Goal: Find specific page/section: Find specific page/section

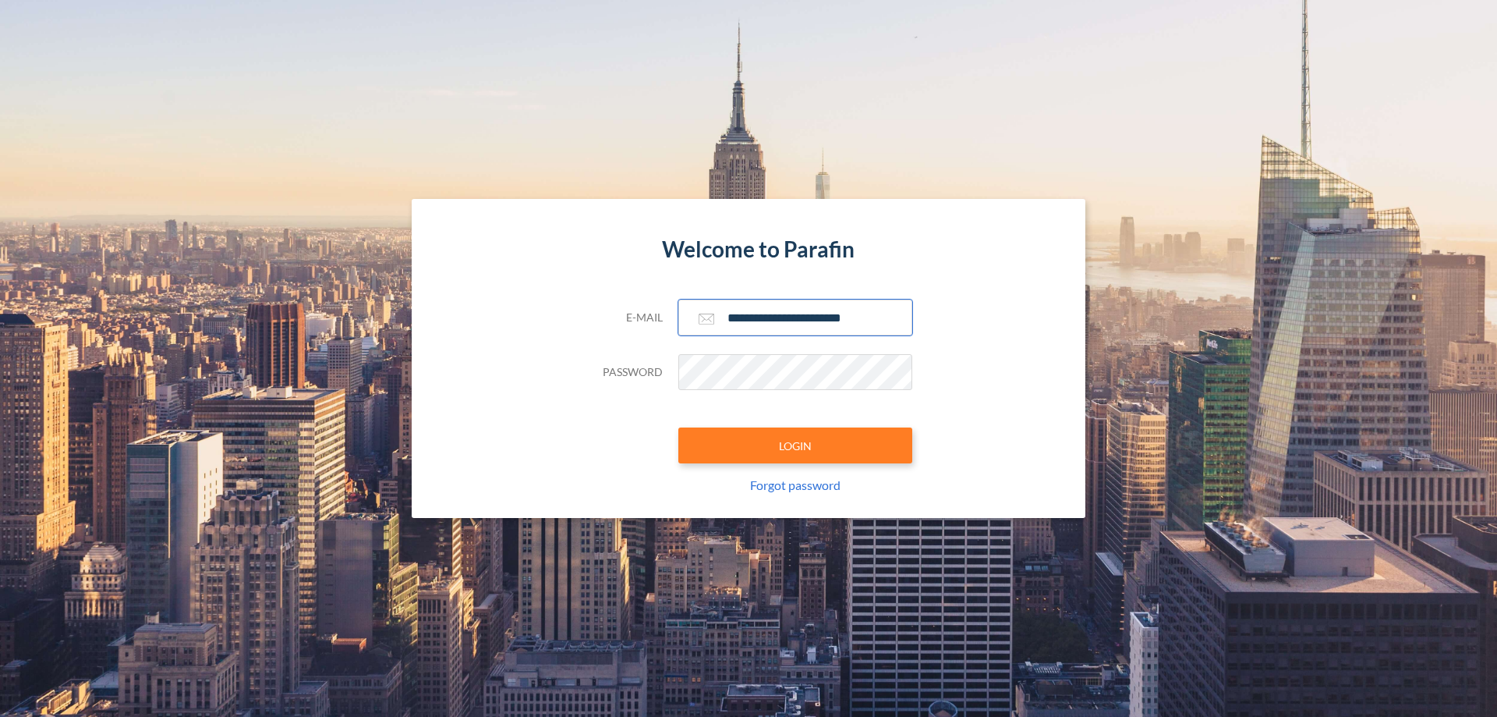
type input "**********"
click at [795, 445] on button "LOGIN" at bounding box center [795, 445] width 234 height 36
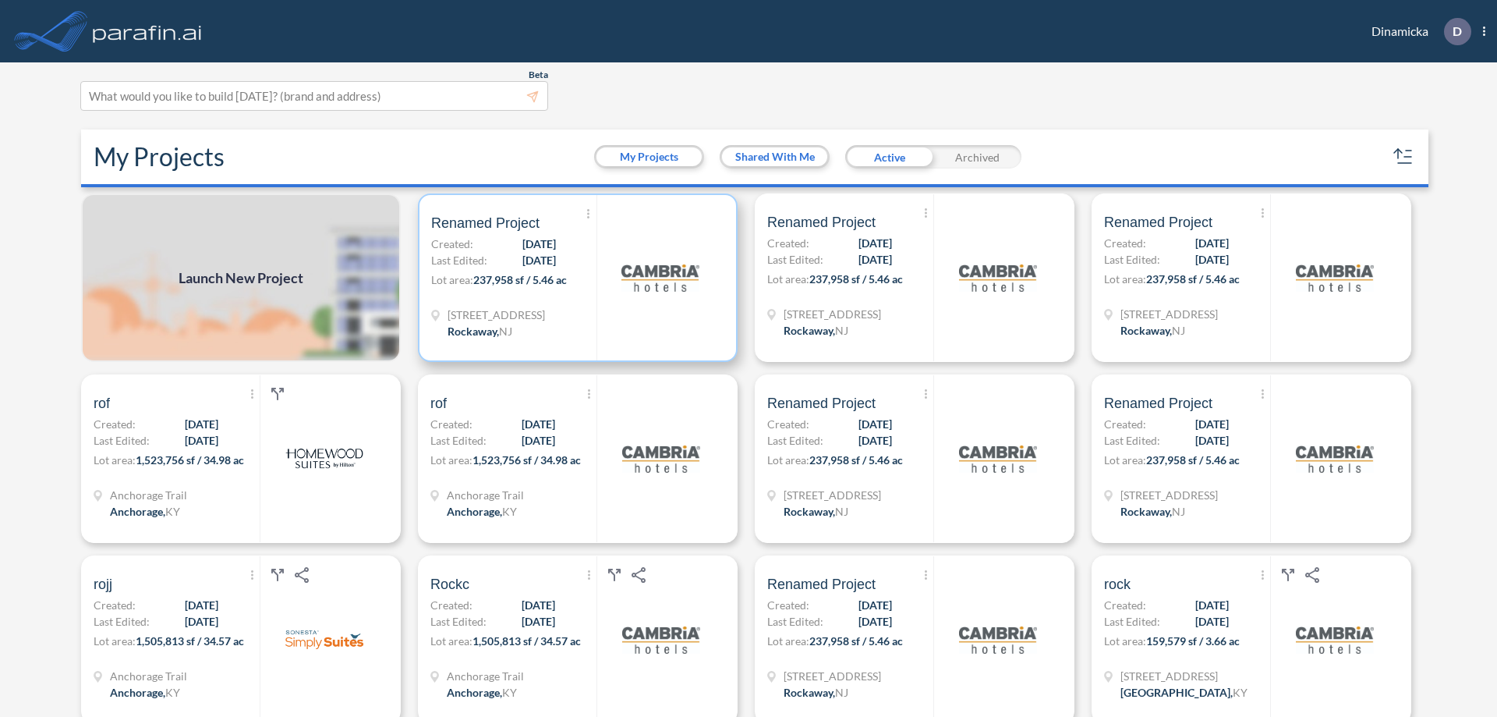
scroll to position [4, 0]
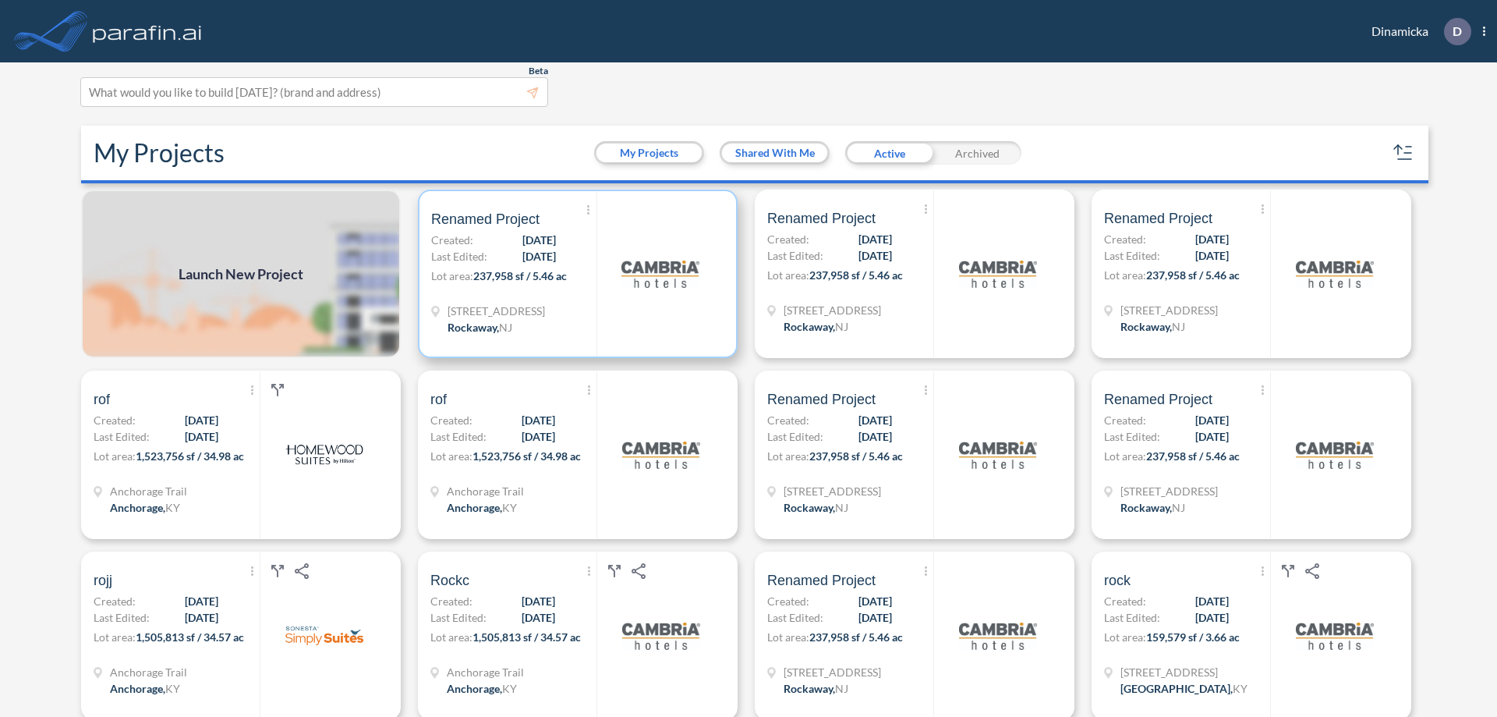
click at [575, 274] on p "Lot area: 237,958 sf / 5.46 ac" at bounding box center [513, 278] width 165 height 23
